Goal: Task Accomplishment & Management: Use online tool/utility

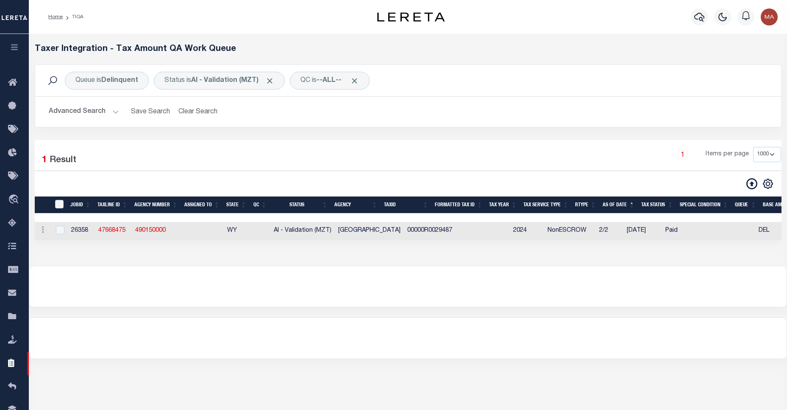
select select "1000"
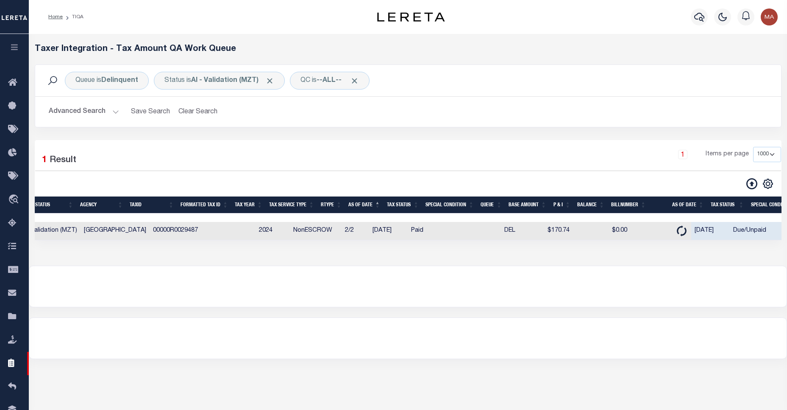
click at [107, 110] on button "Advanced Search" at bounding box center [84, 111] width 70 height 17
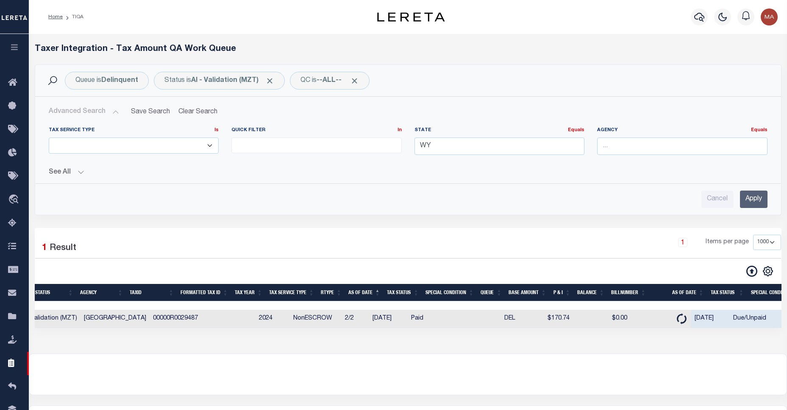
click at [67, 176] on button "See All" at bounding box center [408, 172] width 719 height 8
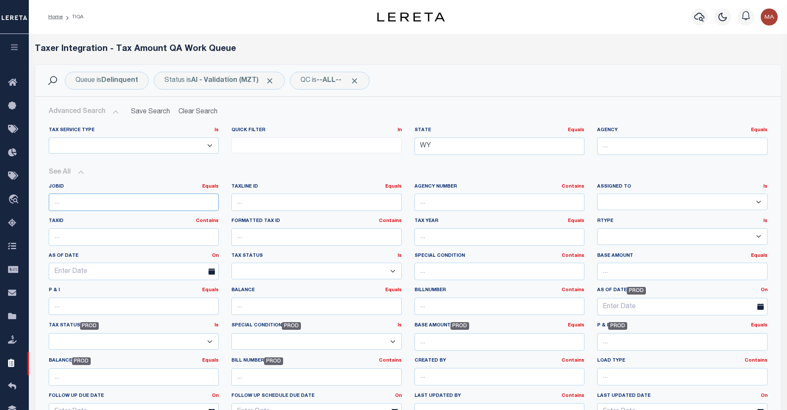
click at [95, 201] on input "number" at bounding box center [134, 201] width 170 height 17
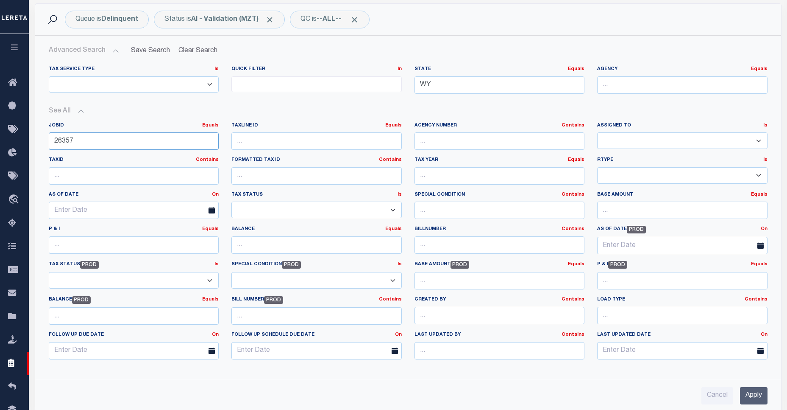
scroll to position [245, 0]
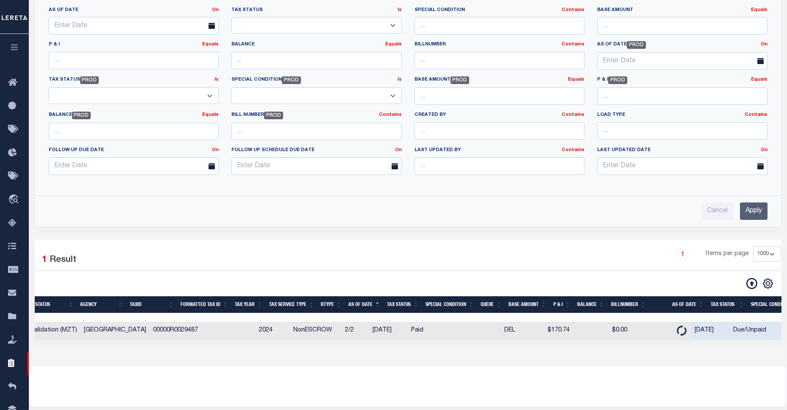
type input "26357"
click at [761, 222] on div "Advanced Search Save Search Clear Search TIQATaxLineSearchTable_dynamictable___…" at bounding box center [408, 38] width 746 height 375
click at [755, 211] on input "Apply" at bounding box center [754, 210] width 28 height 17
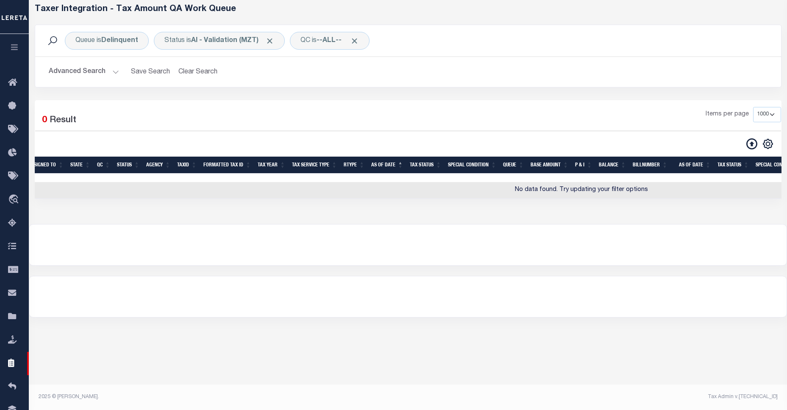
scroll to position [0, 0]
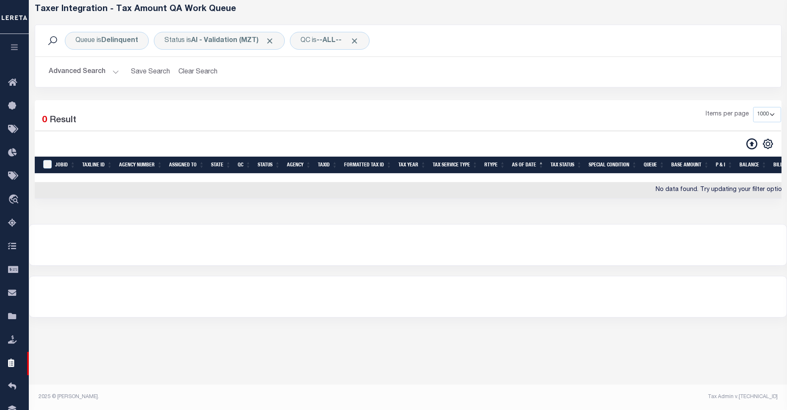
click at [84, 67] on button "Advanced Search" at bounding box center [84, 72] width 70 height 17
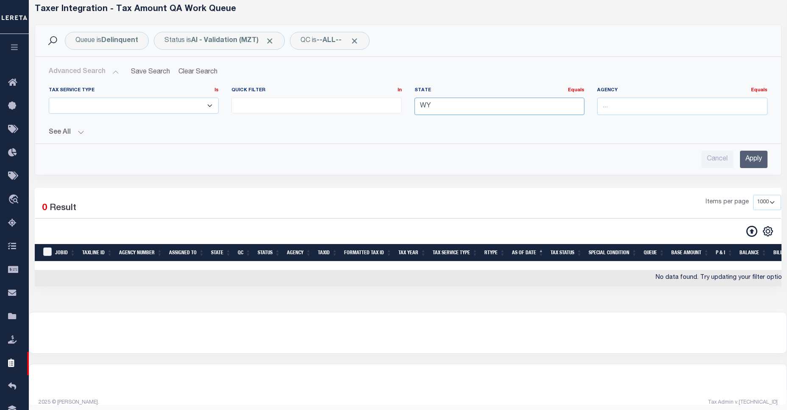
drag, startPoint x: 454, startPoint y: 98, endPoint x: 394, endPoint y: 108, distance: 61.0
click at [394, 108] on div "Tax Service Type Is Is Contains ESCROW NonESCROW Quick Filter In In View Only L…" at bounding box center [408, 104] width 732 height 35
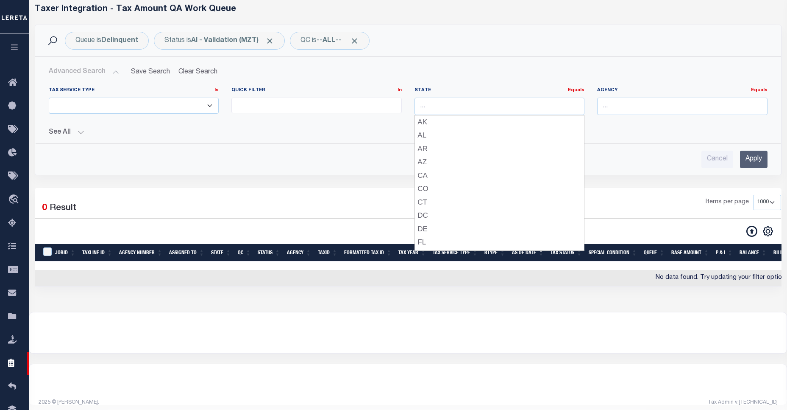
click at [763, 157] on input "Apply" at bounding box center [754, 159] width 28 height 17
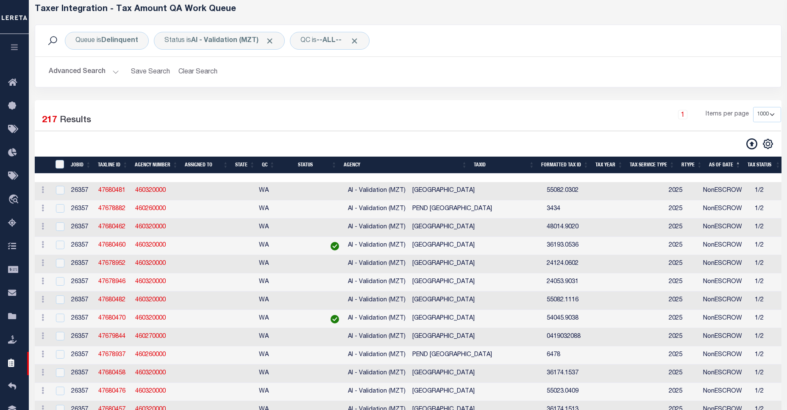
click at [95, 70] on button "Advanced Search" at bounding box center [84, 72] width 70 height 17
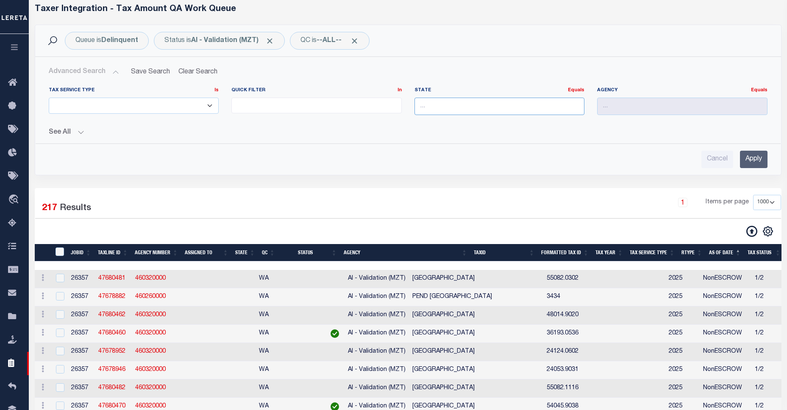
click at [460, 113] on input "text" at bounding box center [500, 106] width 170 height 17
click at [480, 124] on div "[GEOGRAPHIC_DATA]" at bounding box center [500, 122] width 170 height 14
type input "[GEOGRAPHIC_DATA]"
click at [753, 160] on input "Apply" at bounding box center [754, 159] width 28 height 17
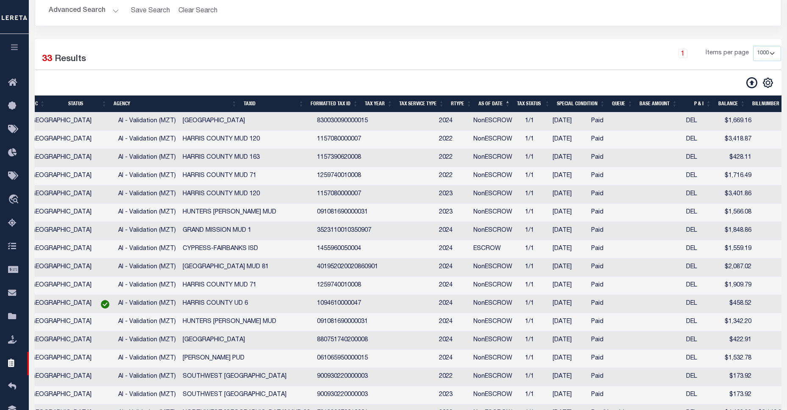
scroll to position [0, 468]
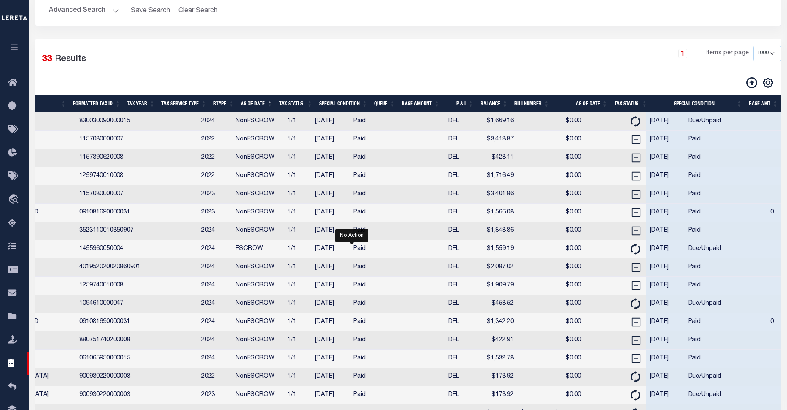
drag, startPoint x: 449, startPoint y: 269, endPoint x: 521, endPoint y: 273, distance: 72.2
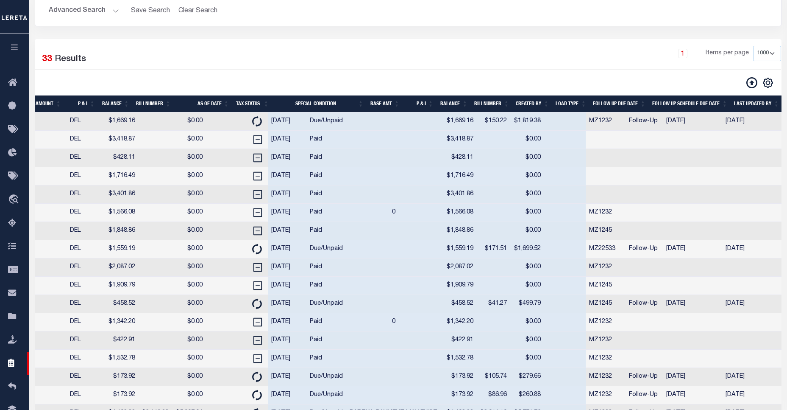
scroll to position [0, 669]
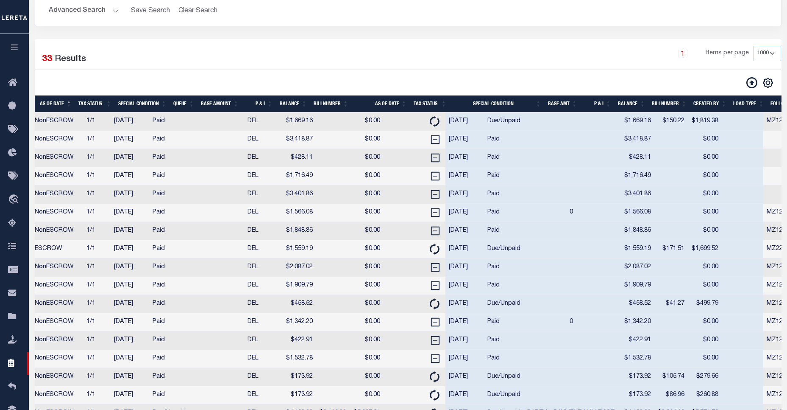
drag, startPoint x: 499, startPoint y: 274, endPoint x: 430, endPoint y: 268, distance: 69.8
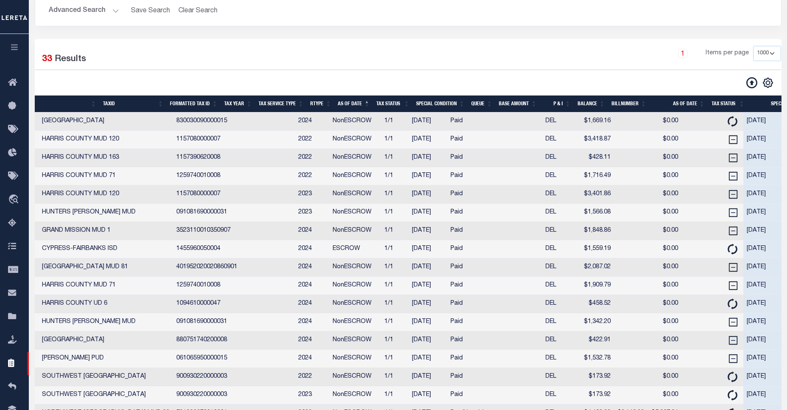
scroll to position [0, 414]
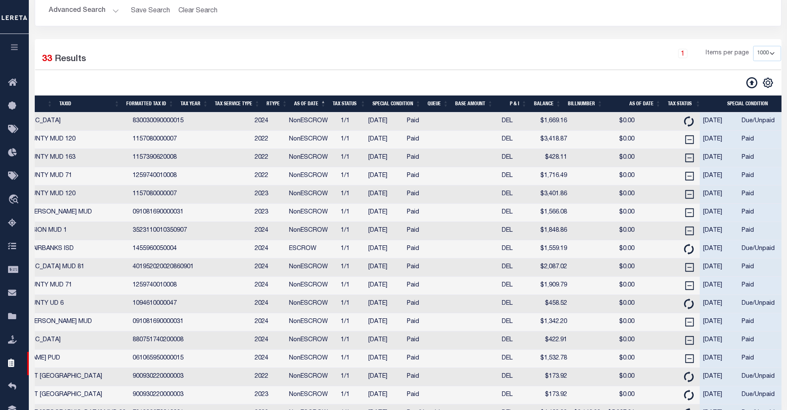
drag, startPoint x: 429, startPoint y: 266, endPoint x: 466, endPoint y: 263, distance: 36.2
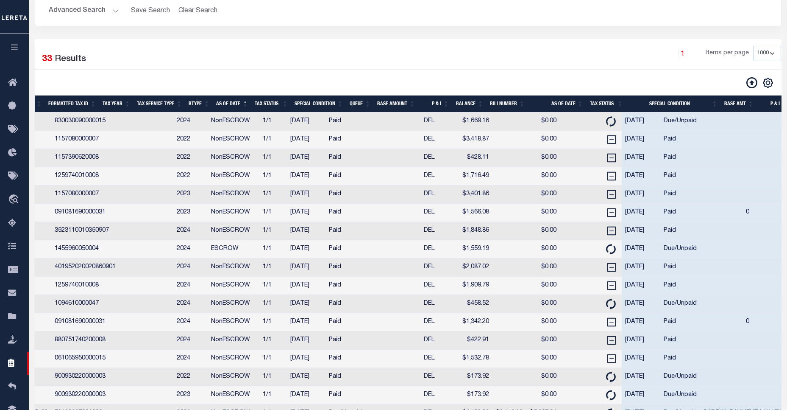
drag, startPoint x: 466, startPoint y: 263, endPoint x: 525, endPoint y: 269, distance: 60.1
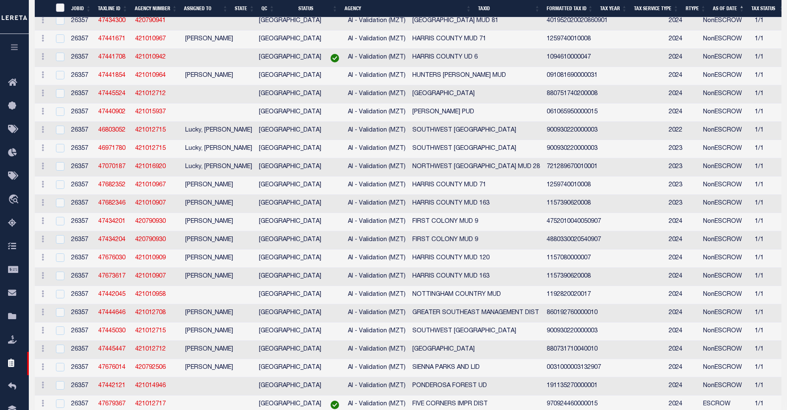
click at [64, 9] on input "TaxID" at bounding box center [60, 7] width 8 height 8
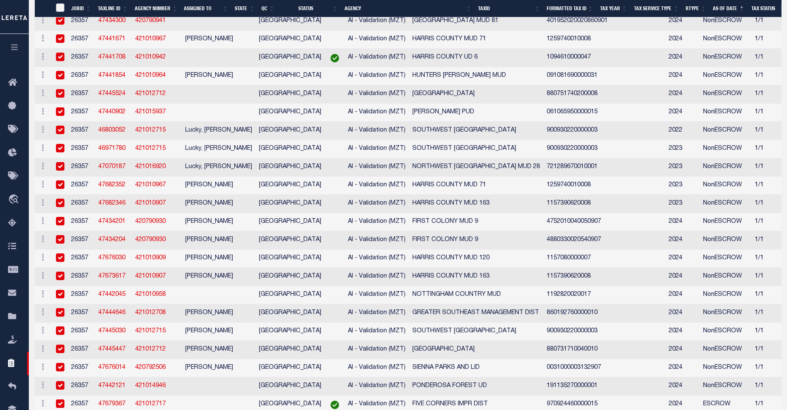
checkbox input "true"
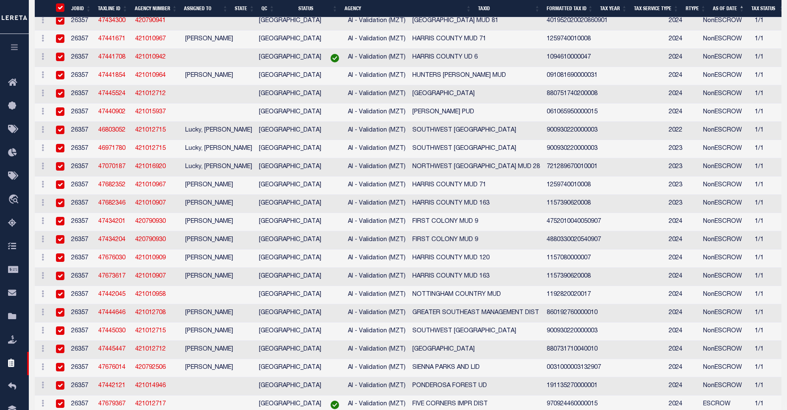
checkbox input "true"
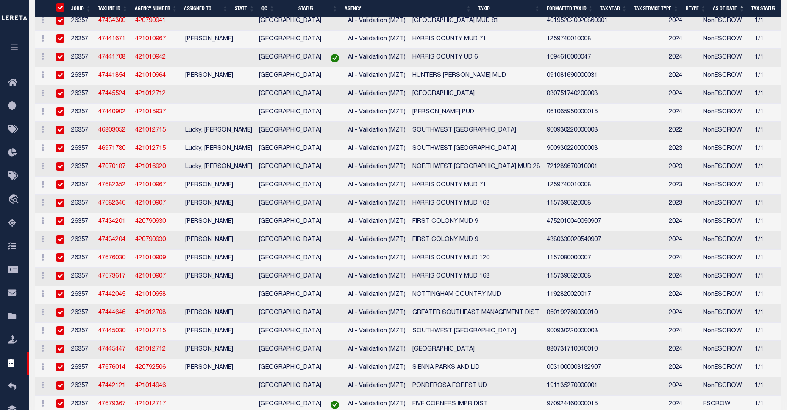
checkbox input "true"
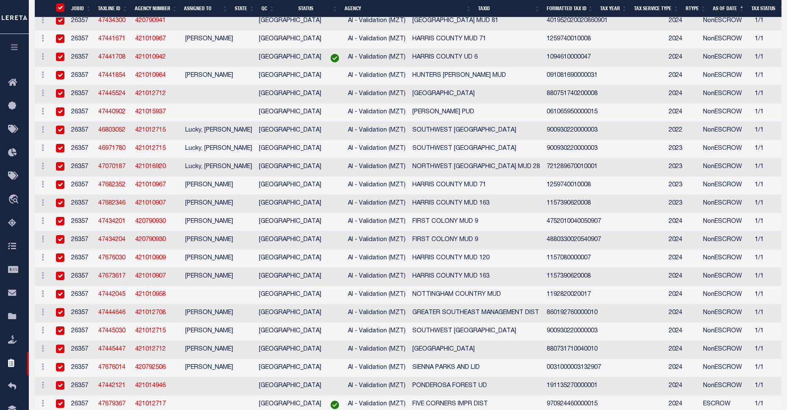
checkbox input "true"
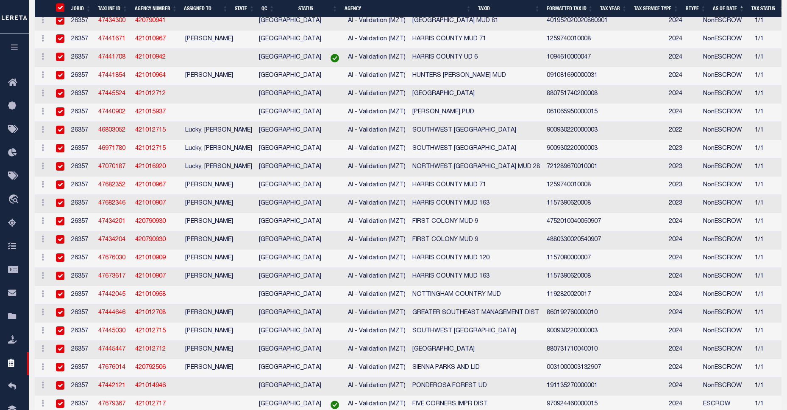
checkbox input "true"
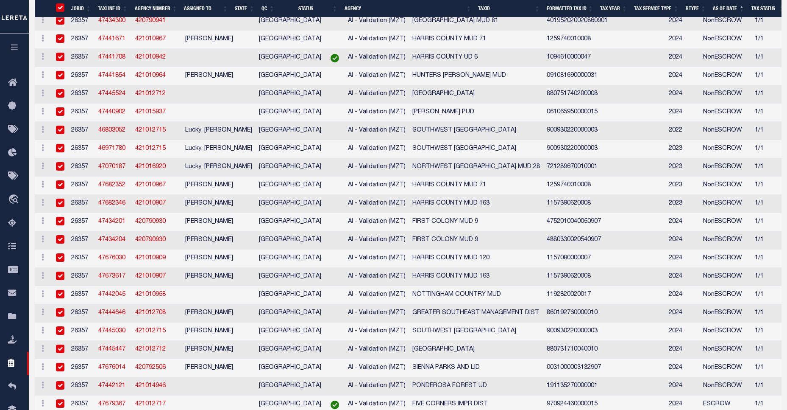
checkbox input "true"
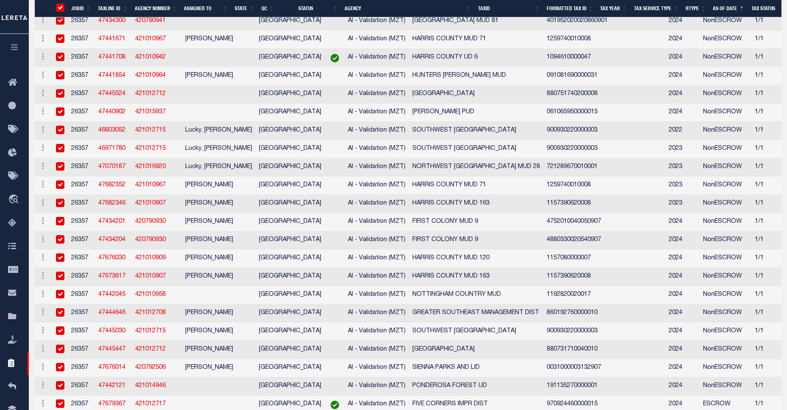
checkbox input "true"
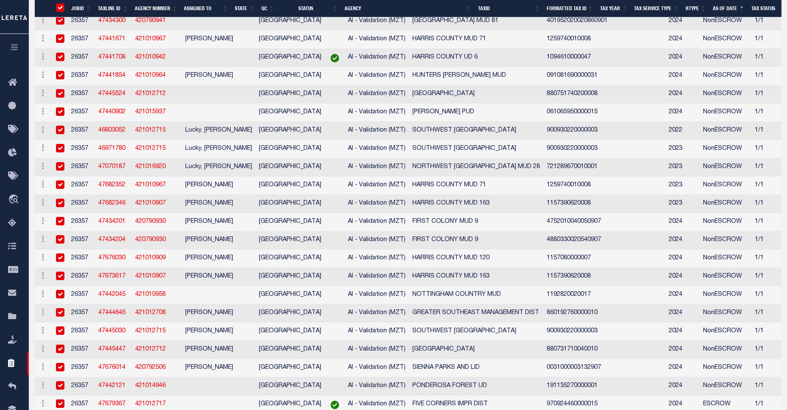
checkbox input "true"
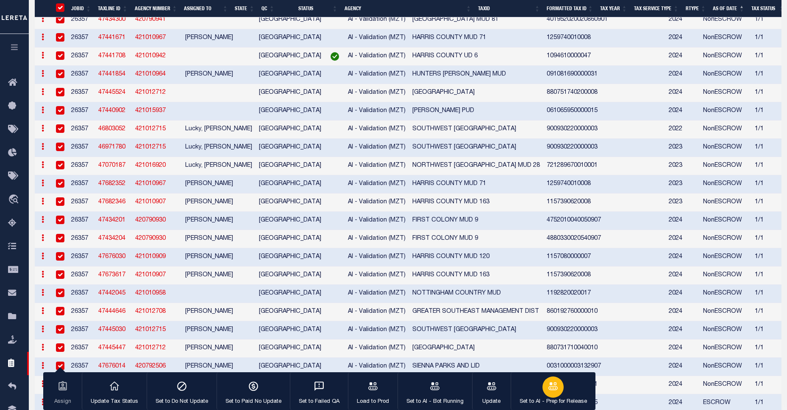
click at [552, 386] on icon "button" at bounding box center [553, 385] width 11 height 11
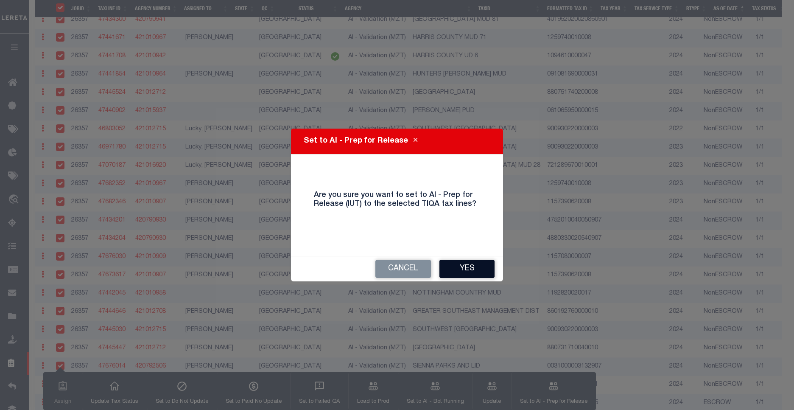
click at [474, 264] on button "Yes" at bounding box center [466, 268] width 55 height 18
